Goal: Transaction & Acquisition: Purchase product/service

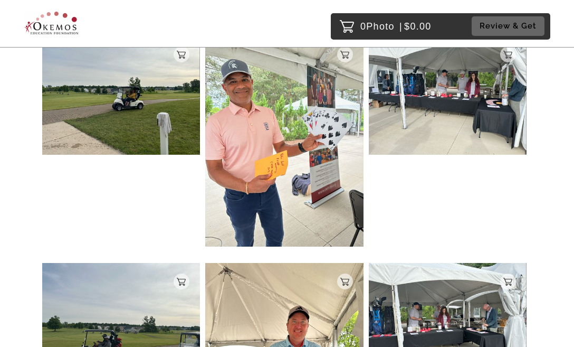
scroll to position [2597, 0]
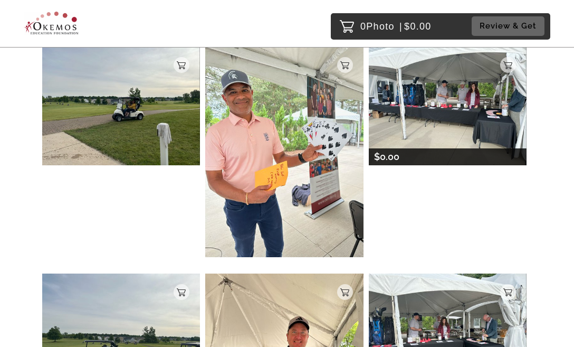
click at [460, 134] on img at bounding box center [448, 105] width 158 height 118
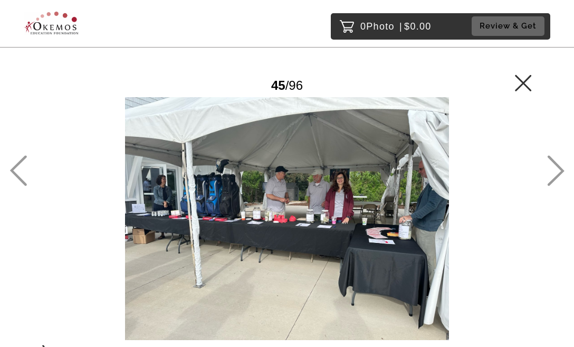
click at [546, 173] on main "Password Checker bypassed 45 / 96 Add to Cart $0.00 Gallery $0.00 Add" at bounding box center [287, 199] width 574 height 399
click at [557, 172] on icon at bounding box center [555, 170] width 17 height 31
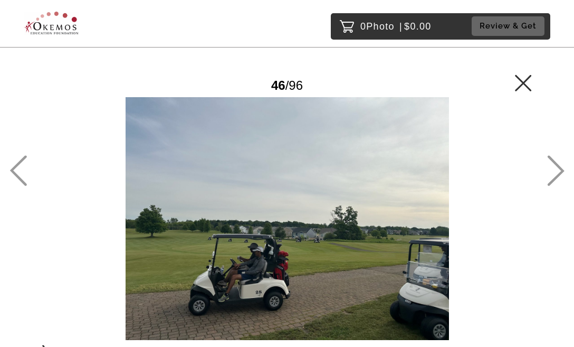
click at [553, 164] on icon at bounding box center [555, 170] width 17 height 31
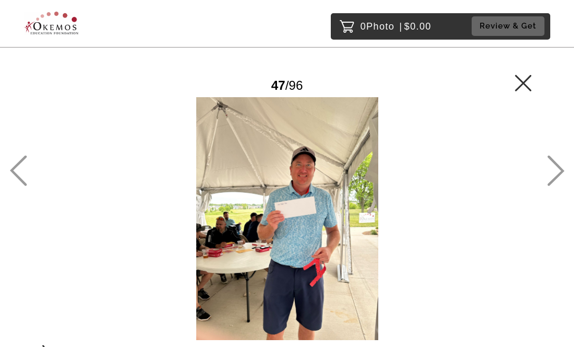
click at [553, 164] on icon at bounding box center [555, 170] width 17 height 31
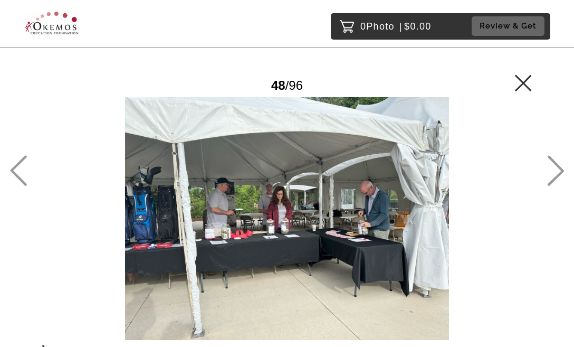
click at [553, 164] on icon at bounding box center [555, 170] width 17 height 31
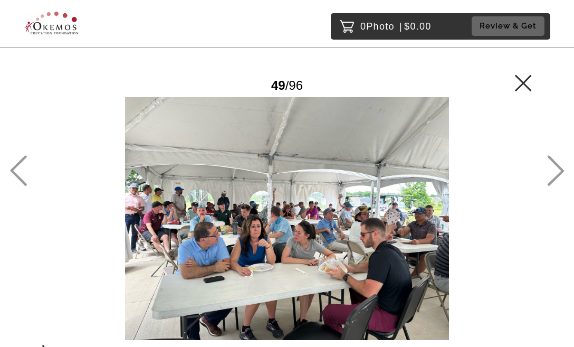
click at [553, 164] on icon at bounding box center [555, 170] width 17 height 31
